Goal: Find specific page/section: Find specific page/section

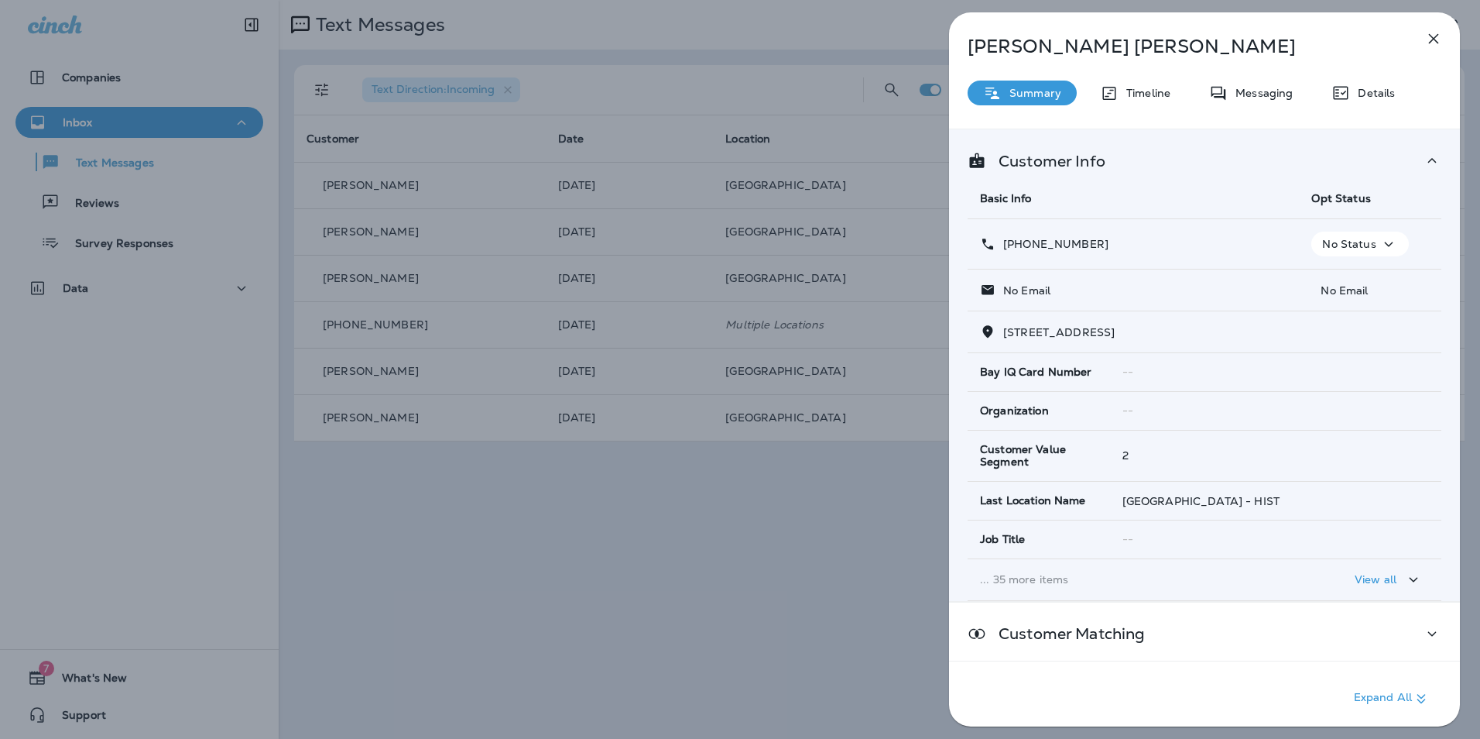
click at [1436, 42] on icon "button" at bounding box center [1434, 38] width 19 height 19
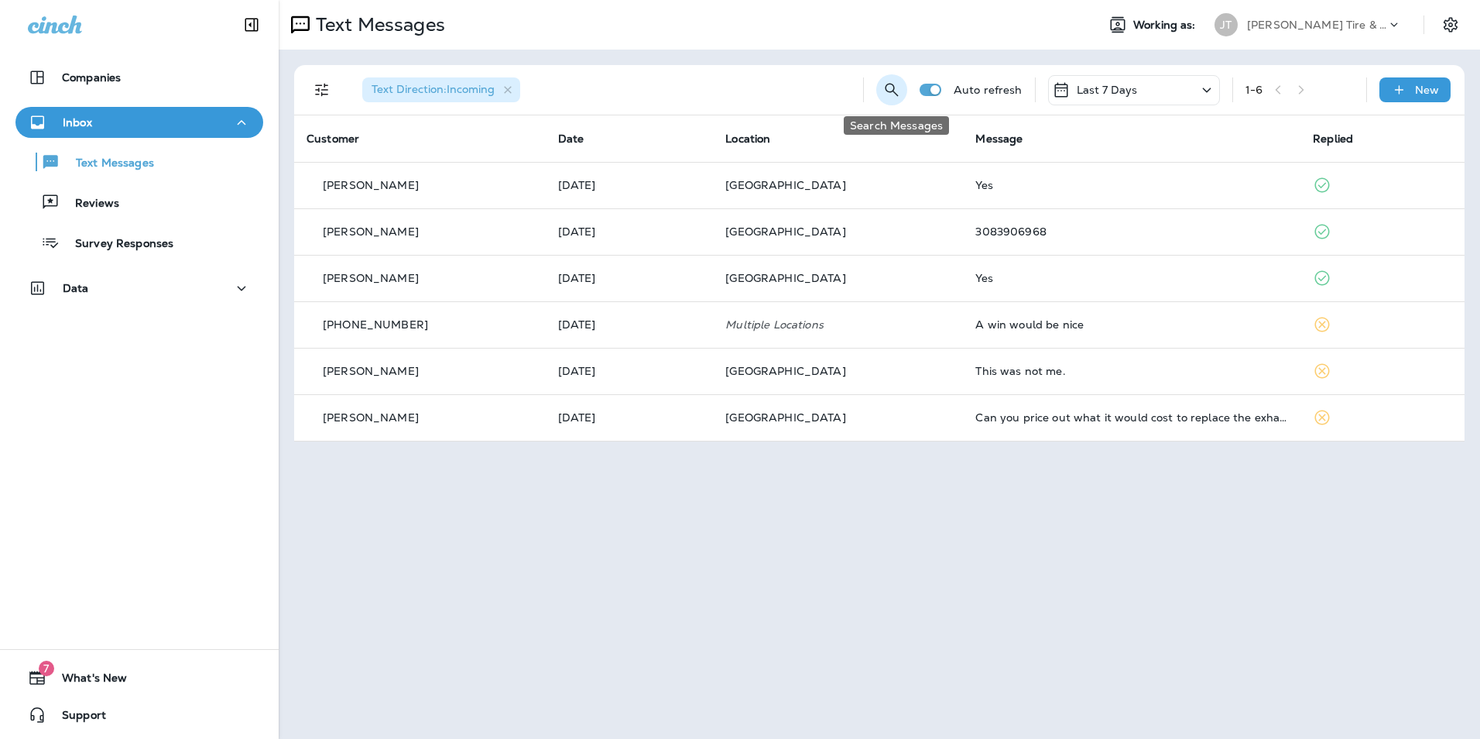
click at [901, 92] on icon "Search Messages" at bounding box center [892, 90] width 19 height 19
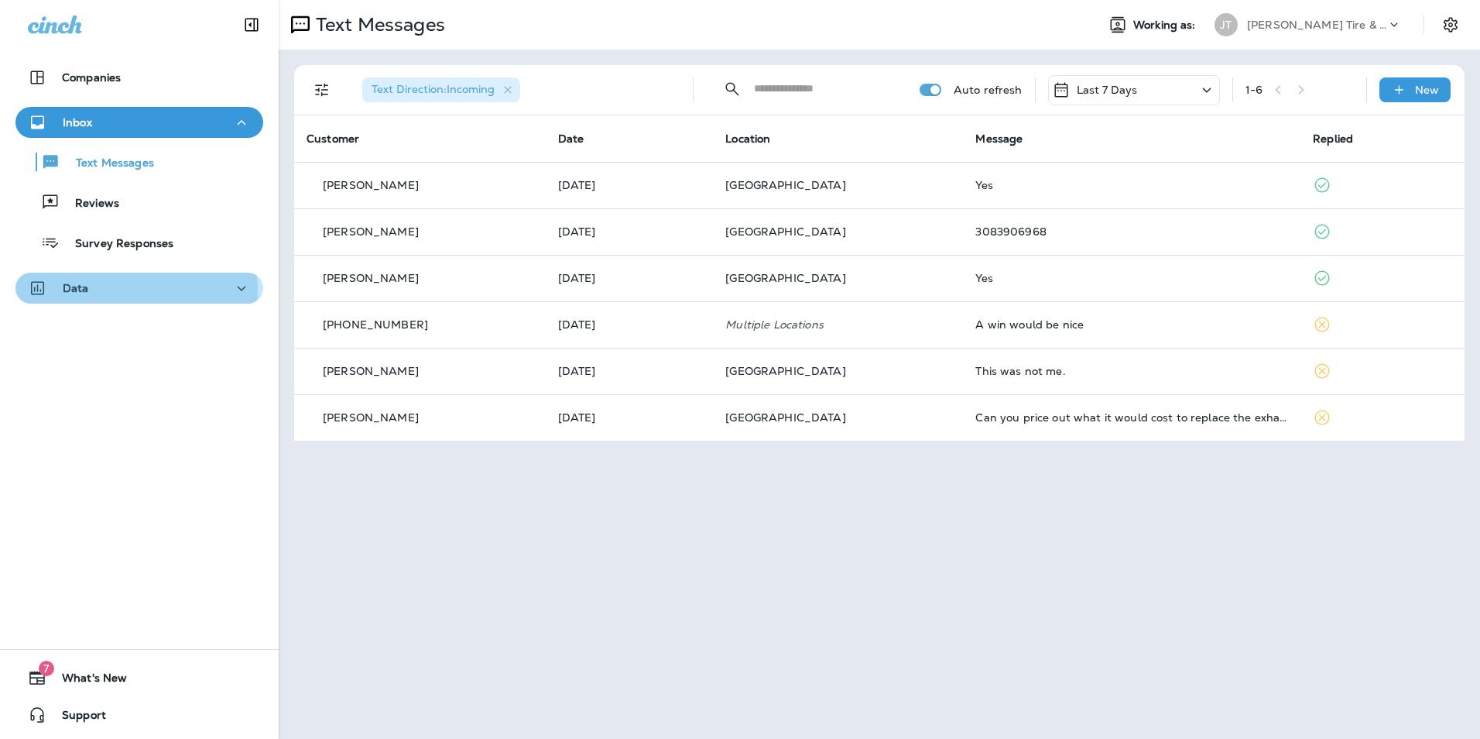
click at [122, 290] on div "Data" at bounding box center [139, 288] width 223 height 19
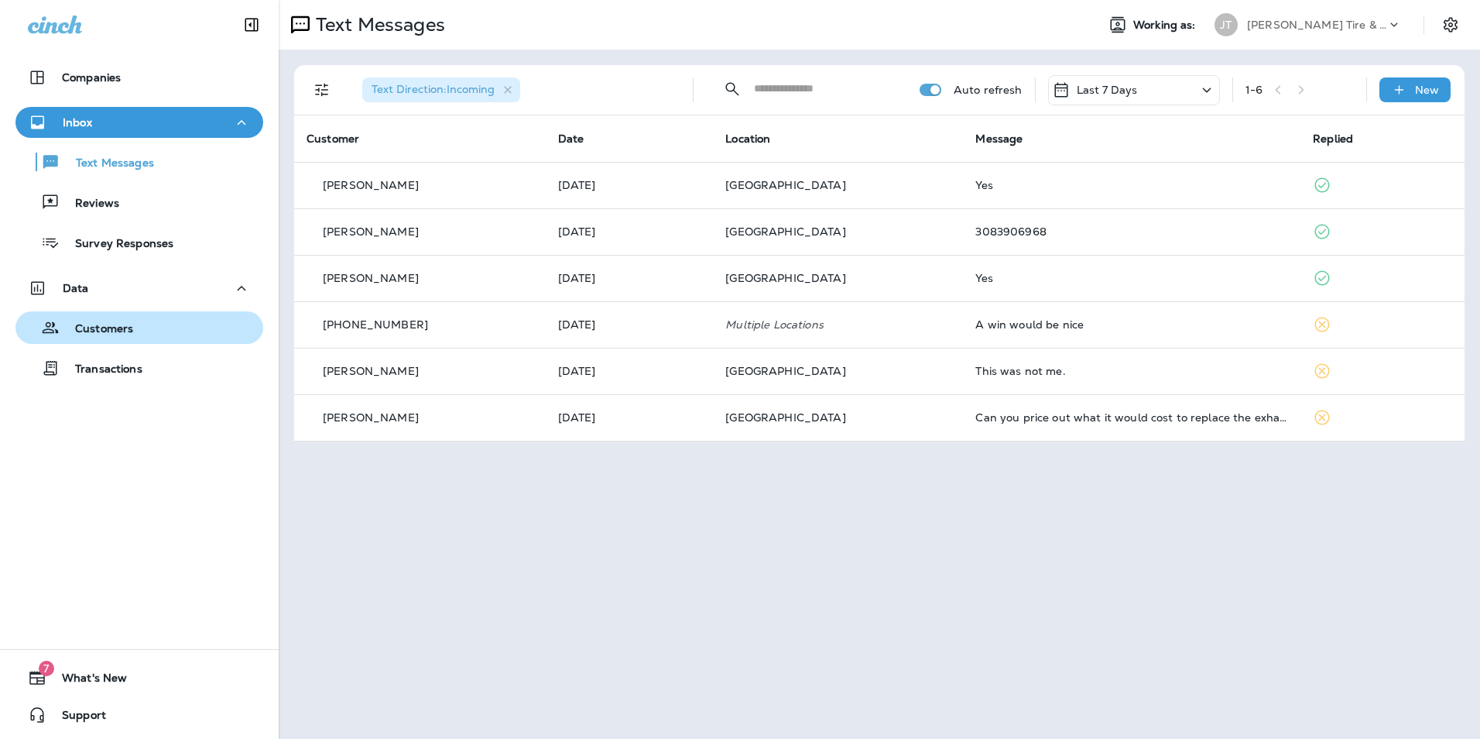
click at [132, 320] on div "Customers" at bounding box center [139, 327] width 235 height 23
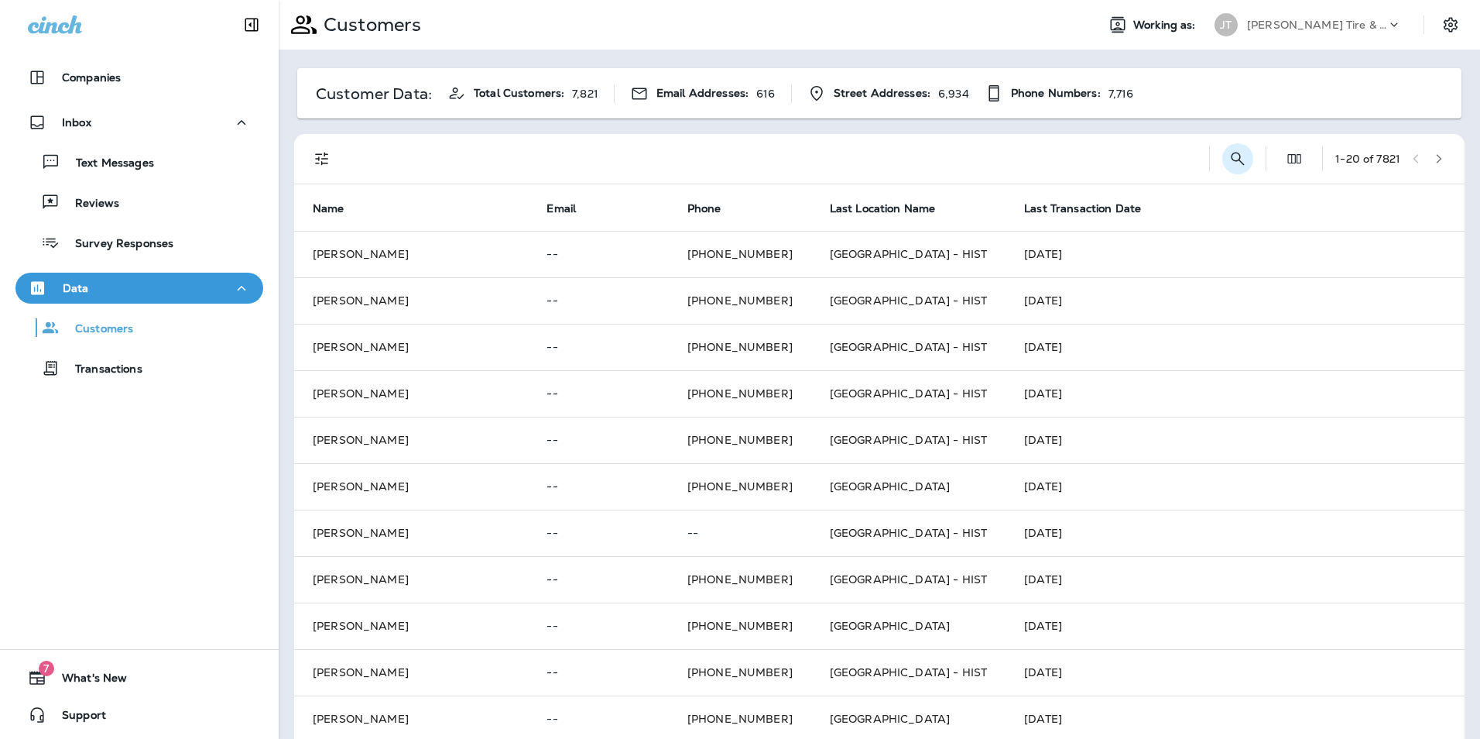
click at [1229, 157] on icon "Search Customers" at bounding box center [1238, 158] width 19 height 19
click at [1046, 162] on icon "Collapse Search" at bounding box center [1055, 158] width 19 height 19
click at [1229, 163] on icon "Search Customers" at bounding box center [1238, 158] width 19 height 19
click at [1122, 163] on input "text" at bounding box center [1157, 157] width 161 height 41
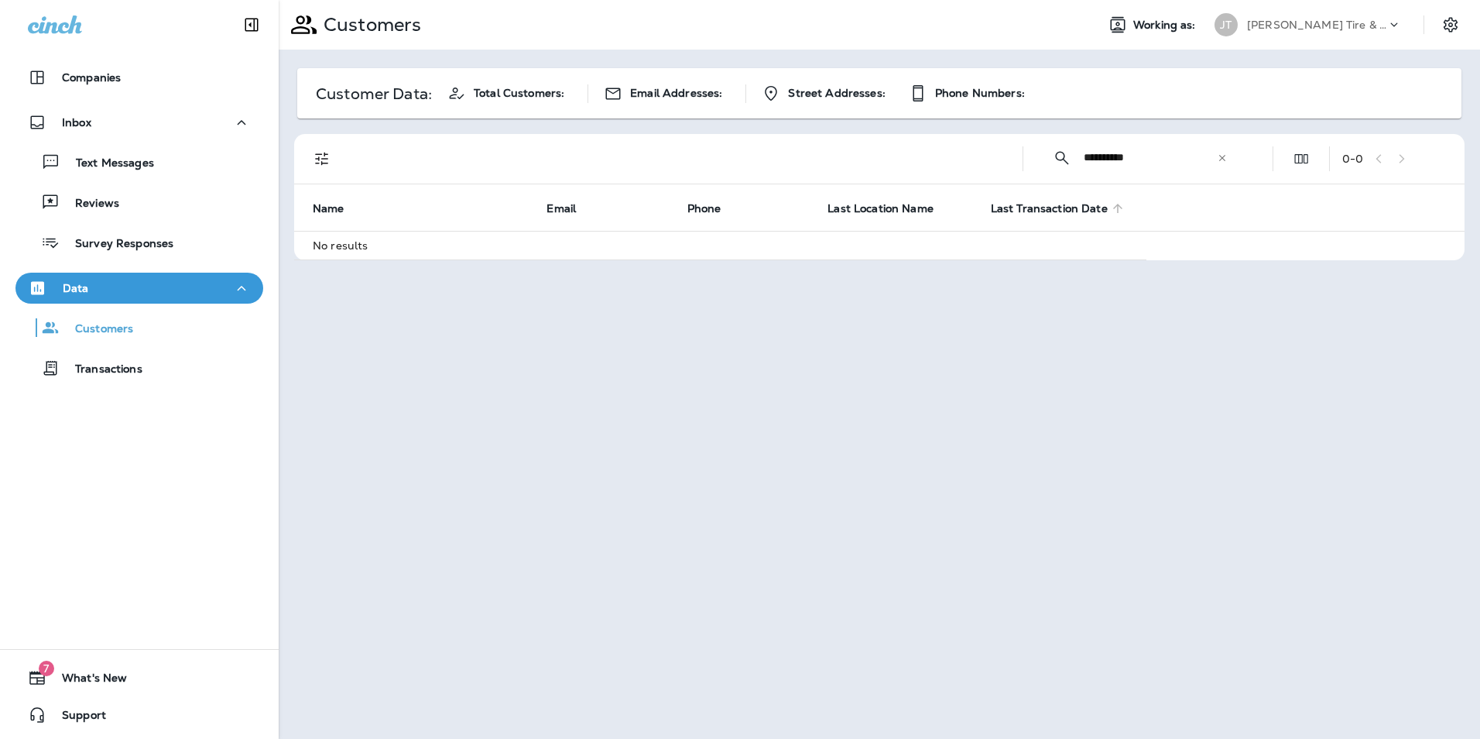
type input "**********"
click at [130, 338] on div "Customers" at bounding box center [78, 327] width 112 height 23
click at [117, 371] on p "Transactions" at bounding box center [101, 369] width 83 height 15
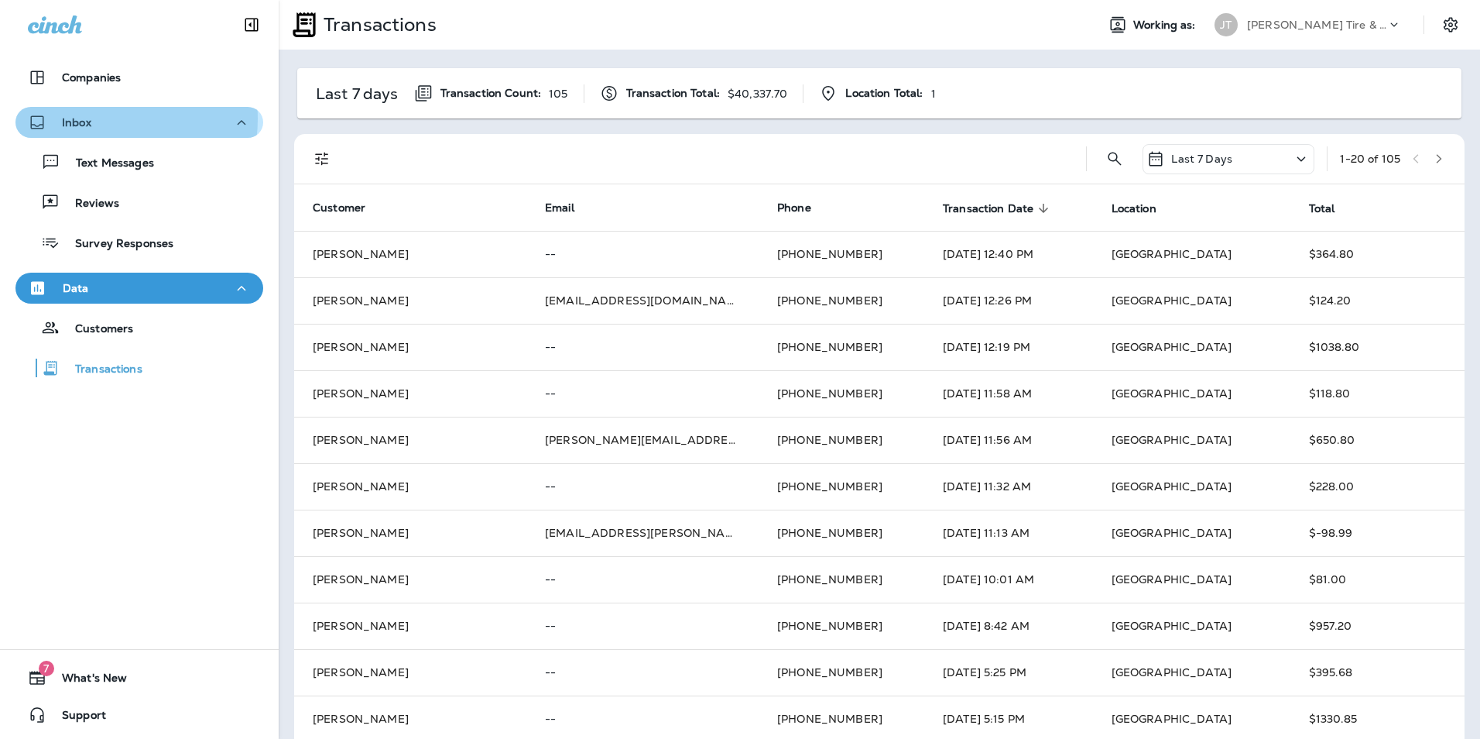
click at [101, 118] on div "Inbox" at bounding box center [139, 122] width 223 height 19
